Goal: Information Seeking & Learning: Learn about a topic

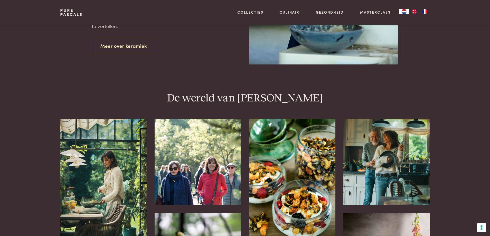
scroll to position [1080, 0]
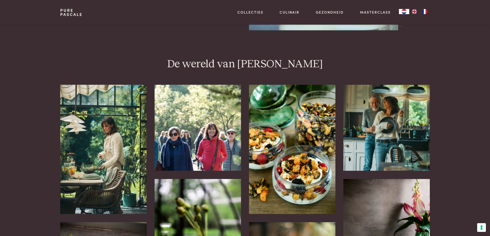
click at [385, 122] on img at bounding box center [386, 128] width 86 height 86
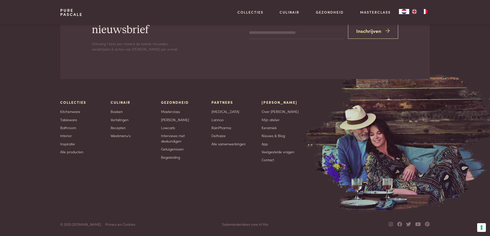
scroll to position [1677, 0]
click at [274, 136] on link "Nieuws & Blog" at bounding box center [273, 135] width 23 height 5
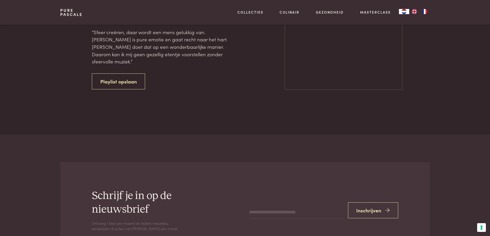
scroll to position [1343, 0]
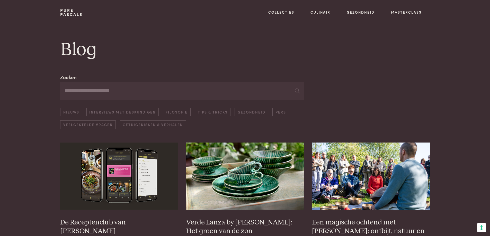
drag, startPoint x: 139, startPoint y: 92, endPoint x: 135, endPoint y: 96, distance: 6.0
click at [138, 93] on input "Zoeken" at bounding box center [182, 90] width 244 height 17
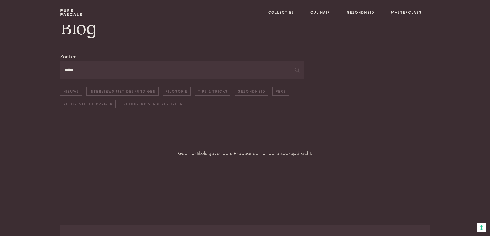
scroll to position [7, 0]
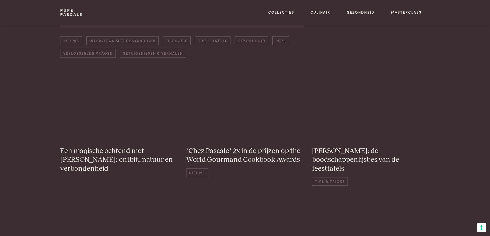
scroll to position [74, 0]
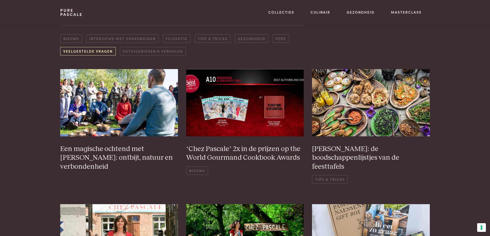
type input "**"
click at [85, 51] on link "Veelgestelde vragen" at bounding box center [87, 51] width 55 height 8
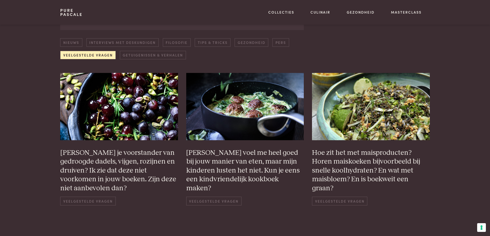
scroll to position [77, 0]
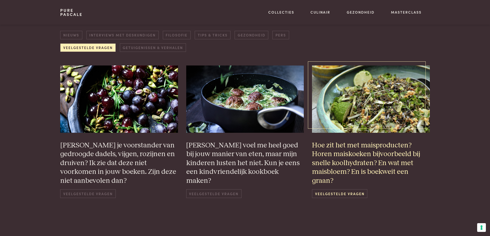
click at [352, 193] on span "Veelgestelde vragen" at bounding box center [339, 194] width 55 height 8
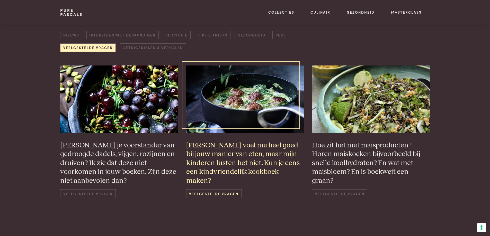
click at [263, 150] on h3 "Ikzelf voel me heel goed bij jouw manier van eten, maar mijn kinderen lusten he…" at bounding box center [245, 163] width 118 height 44
click at [228, 190] on span "Veelgestelde vragen" at bounding box center [213, 194] width 55 height 8
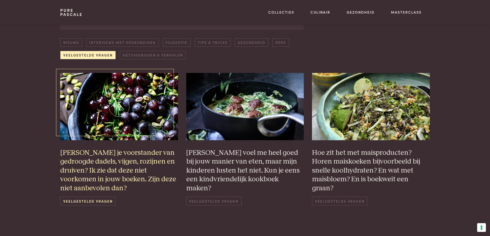
scroll to position [69, 0]
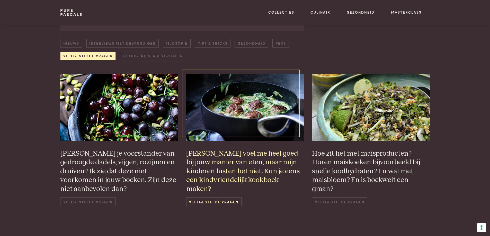
drag, startPoint x: 186, startPoint y: 116, endPoint x: 182, endPoint y: 114, distance: 5.1
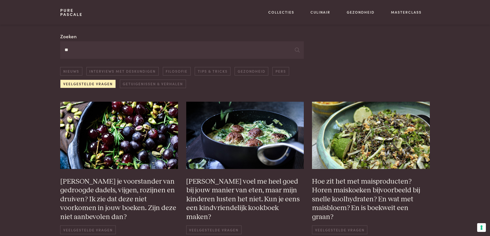
drag, startPoint x: 182, startPoint y: 114, endPoint x: 178, endPoint y: 113, distance: 3.9
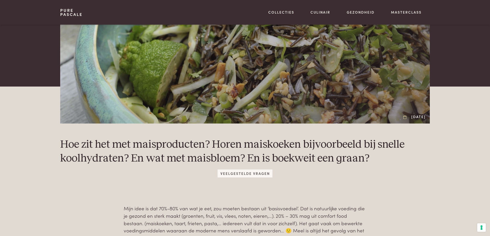
scroll to position [154, 0]
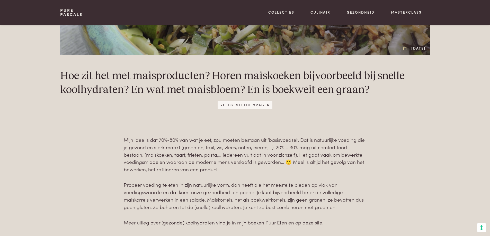
drag, startPoint x: 313, startPoint y: 145, endPoint x: 309, endPoint y: 143, distance: 4.4
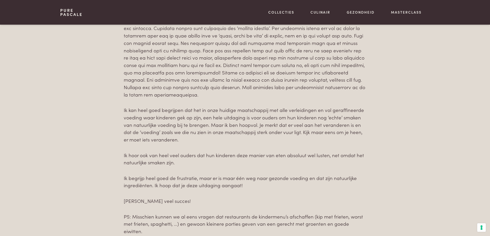
scroll to position [463, 0]
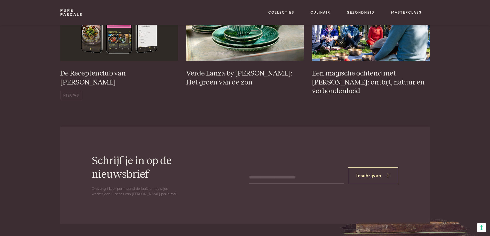
scroll to position [2264, 0]
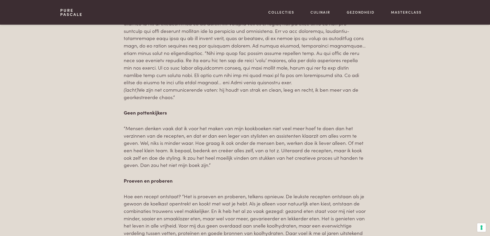
scroll to position [514, 0]
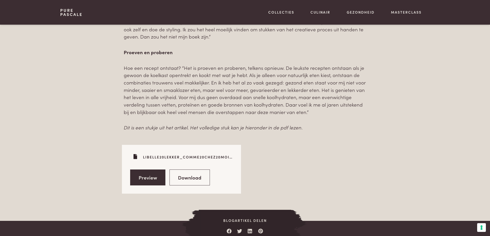
drag, startPoint x: 350, startPoint y: 120, endPoint x: 346, endPoint y: 119, distance: 4.0
